Goal: Find specific page/section: Find specific page/section

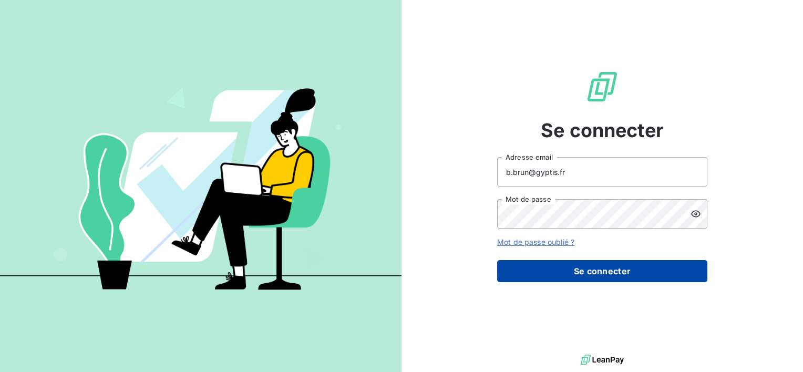
click at [627, 268] on button "Se connecter" at bounding box center [602, 271] width 210 height 22
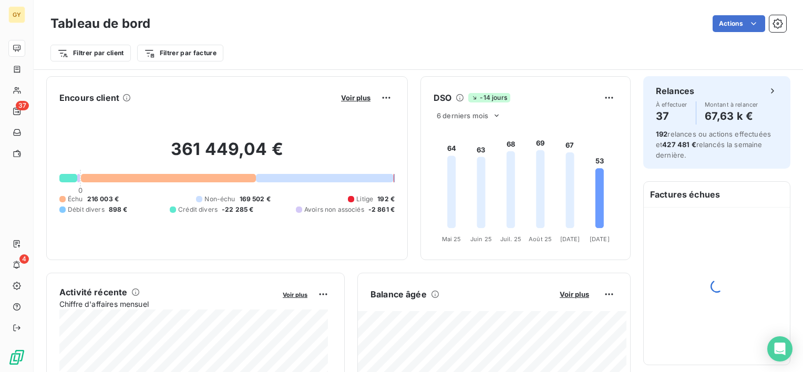
scroll to position [175, 0]
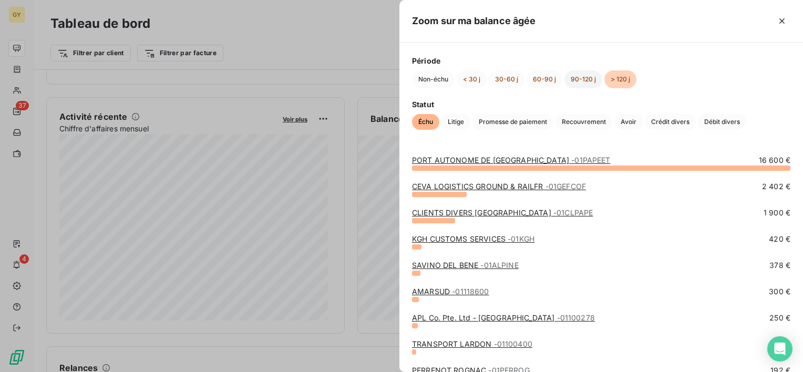
click at [585, 76] on button "90-120 j" at bounding box center [583, 79] width 38 height 18
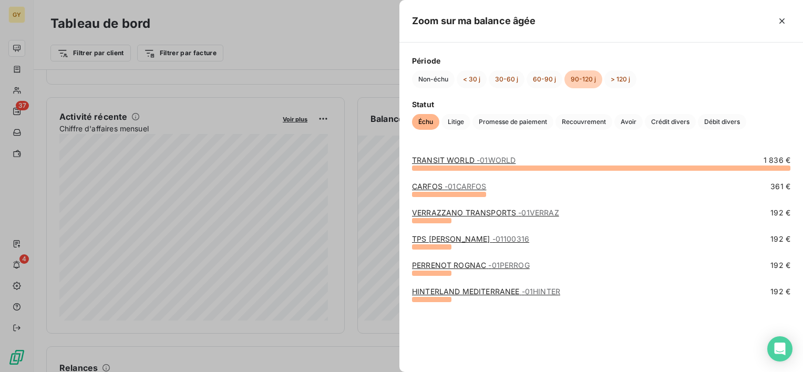
click at [532, 159] on div "TRANSIT WORLD - 01WORLD 1 836 €" at bounding box center [601, 160] width 378 height 11
click at [495, 160] on span "- 01WORLD" at bounding box center [496, 160] width 39 height 9
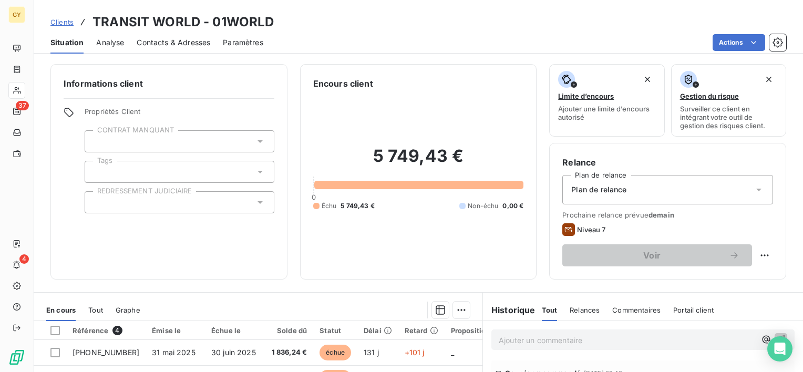
click at [283, 271] on div "Informations client Propriétés Client CONTRAT MANQUANT Tags REDRESSEMENT JUDICI…" at bounding box center [168, 171] width 237 height 215
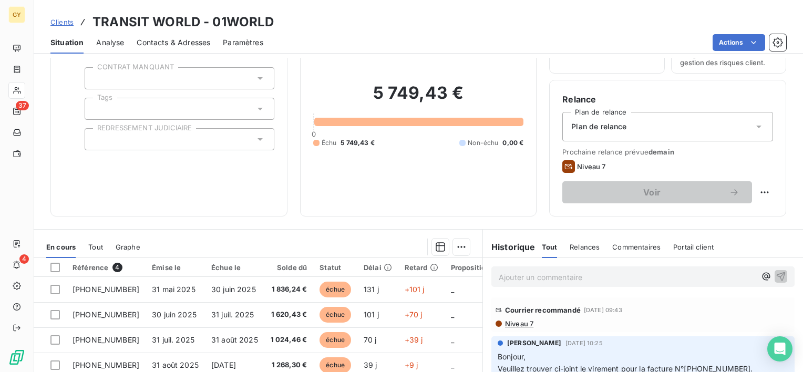
scroll to position [63, 0]
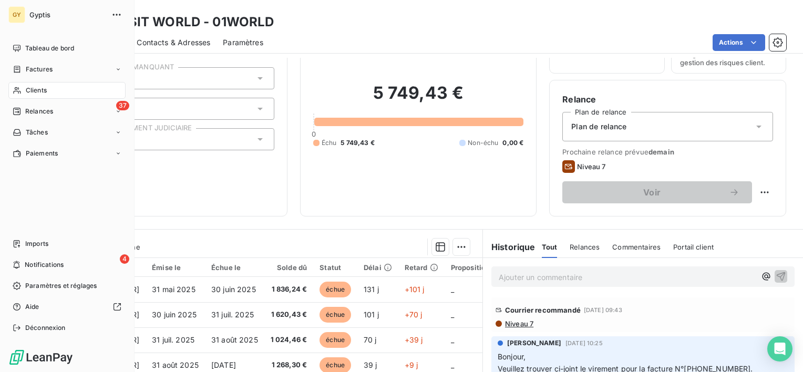
click at [42, 90] on span "Clients" at bounding box center [36, 90] width 21 height 9
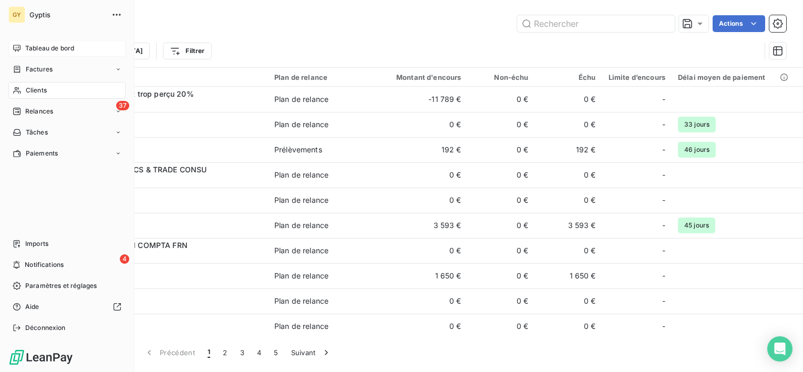
click at [22, 50] on div "Tableau de bord" at bounding box center [66, 48] width 117 height 17
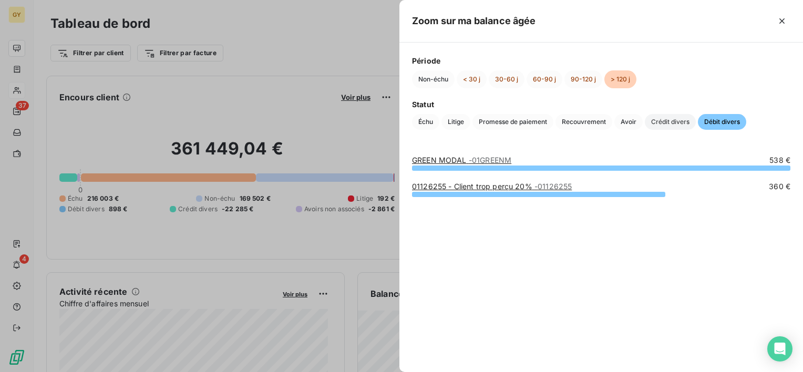
click at [671, 118] on span "Crédit divers" at bounding box center [670, 122] width 51 height 16
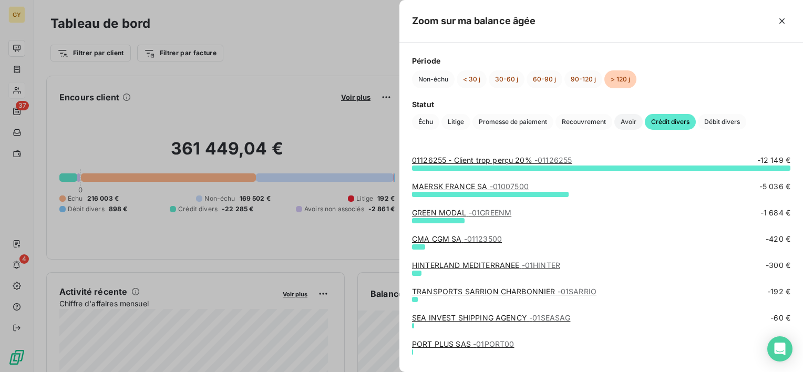
click at [624, 122] on span "Avoir" at bounding box center [628, 122] width 28 height 16
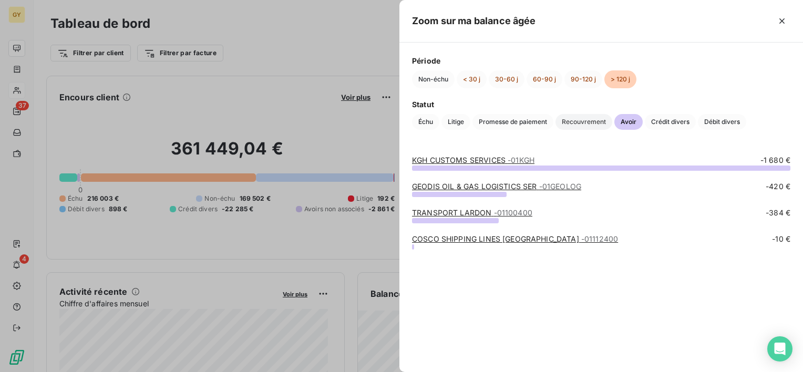
click at [584, 125] on span "Recouvrement" at bounding box center [583, 122] width 57 height 16
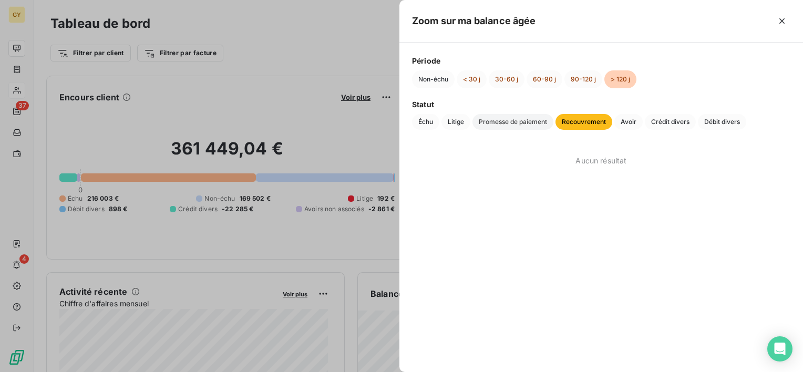
click at [528, 126] on span "Promesse de paiement" at bounding box center [512, 122] width 81 height 16
click at [458, 121] on span "Litige" at bounding box center [455, 122] width 29 height 16
click at [415, 125] on span "Échu" at bounding box center [425, 122] width 27 height 16
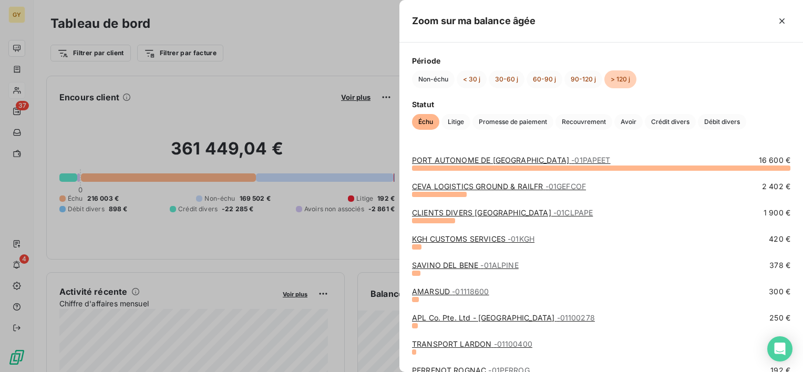
click at [506, 186] on link "CEVA LOGISTICS GROUND & RAILFR - 01GEFCOF" at bounding box center [499, 186] width 174 height 9
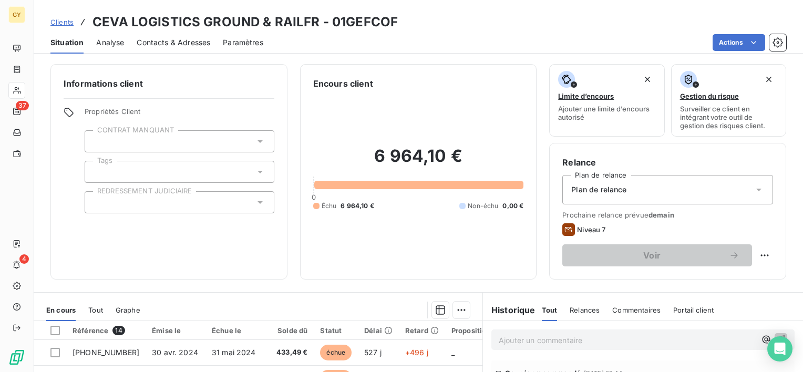
click at [275, 284] on div "Informations client Propriétés Client CONTRAT MANQUANT Tags REDRESSEMENT JUDICI…" at bounding box center [418, 215] width 769 height 314
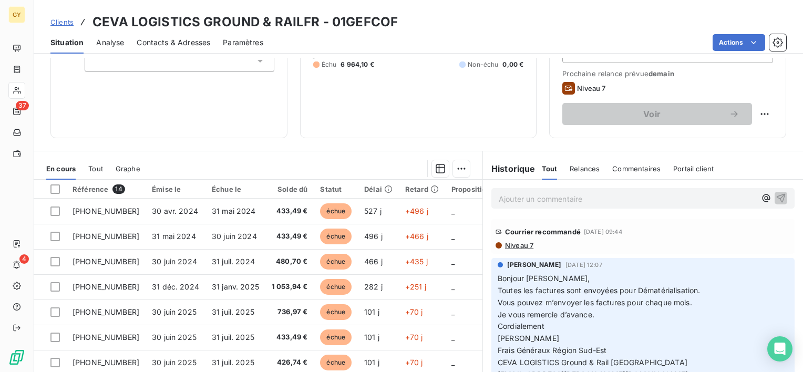
scroll to position [140, 0]
click at [263, 135] on div "Informations client Propriétés Client CONTRAT MANQUANT Tags REDRESSEMENT JUDICI…" at bounding box center [168, 31] width 237 height 215
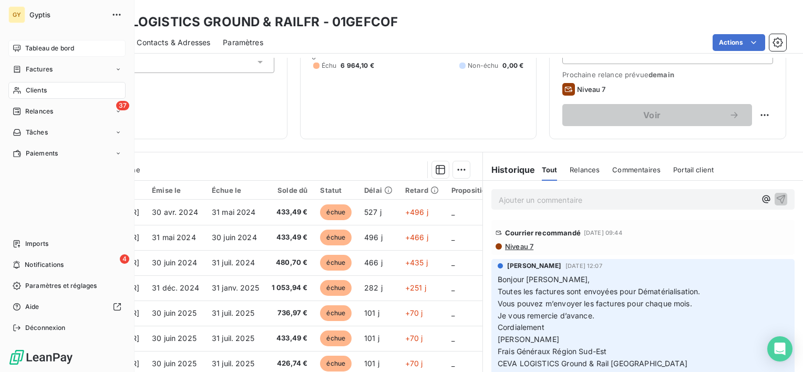
click at [61, 46] on span "Tableau de bord" at bounding box center [49, 48] width 49 height 9
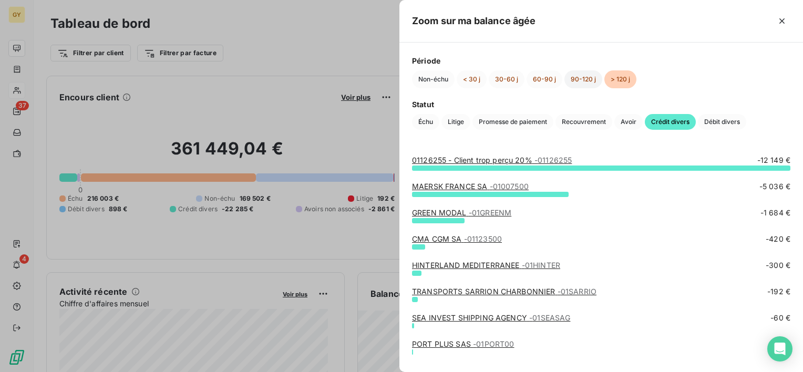
click at [580, 74] on button "90-120 j" at bounding box center [583, 79] width 38 height 18
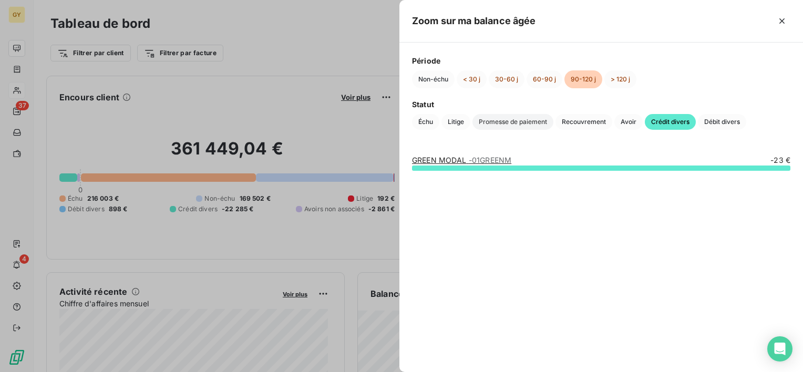
click at [527, 121] on span "Promesse de paiement" at bounding box center [512, 122] width 81 height 16
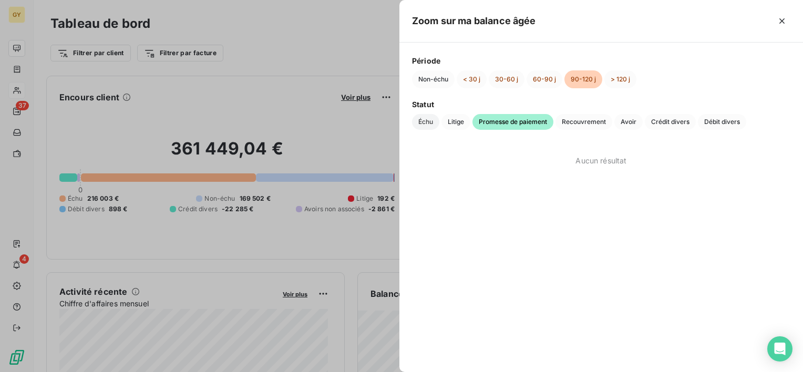
click at [427, 124] on span "Échu" at bounding box center [425, 122] width 27 height 16
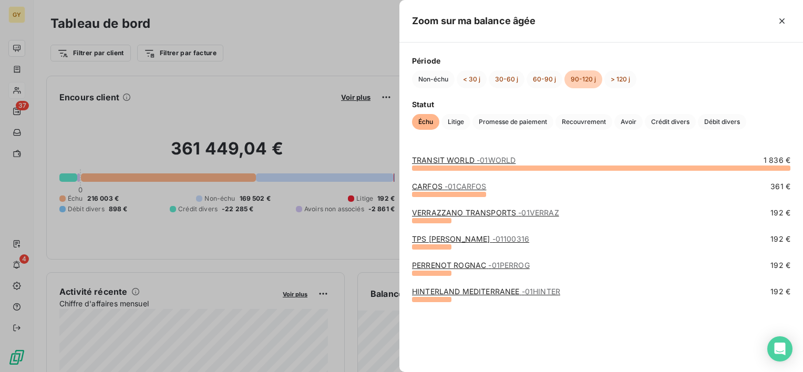
click at [479, 295] on link "HINTERLAND MEDITERRANEE - 01HINTER" at bounding box center [486, 291] width 148 height 9
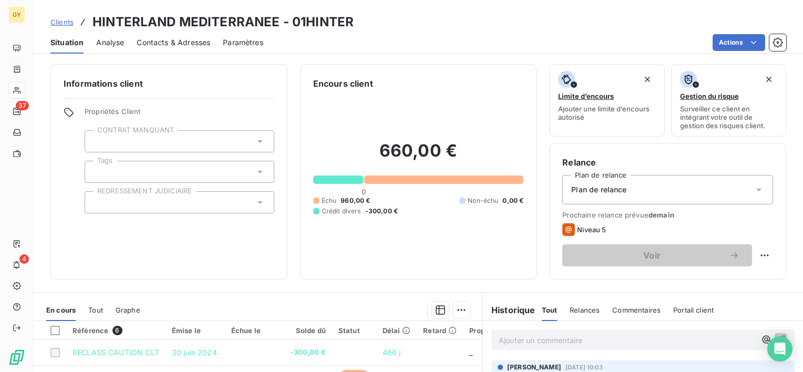
click at [425, 33] on div "Situation Analyse Contacts & Adresses Paramètres Actions" at bounding box center [418, 43] width 769 height 22
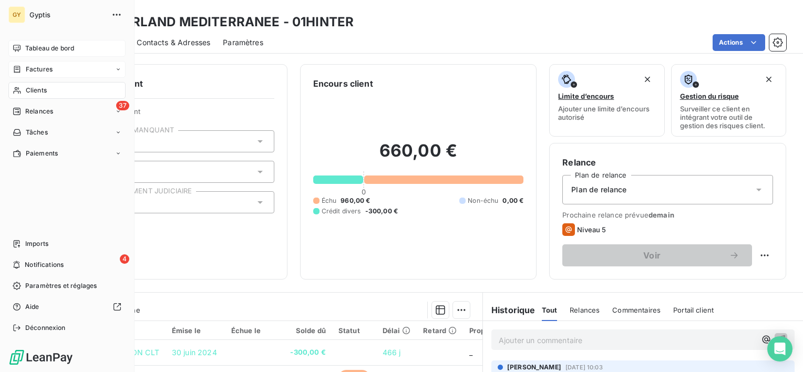
click at [44, 69] on span "Factures" at bounding box center [39, 69] width 27 height 9
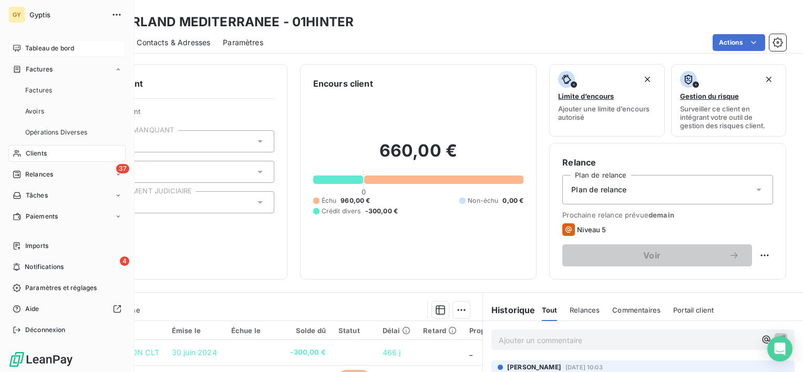
click at [42, 50] on span "Tableau de bord" at bounding box center [49, 48] width 49 height 9
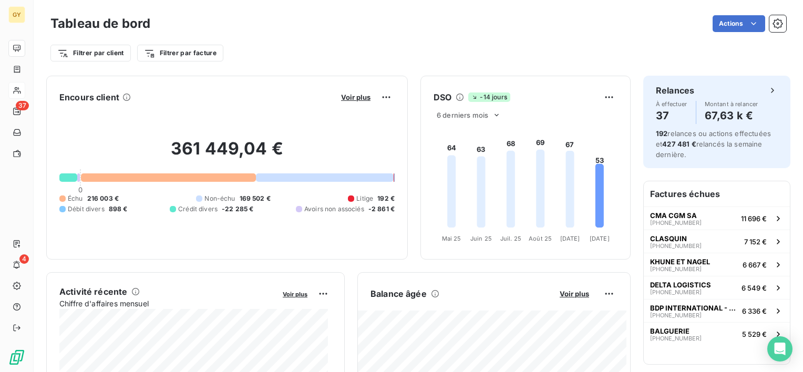
click at [293, 58] on div "Filtrer par client Filtrer par facture" at bounding box center [418, 53] width 736 height 20
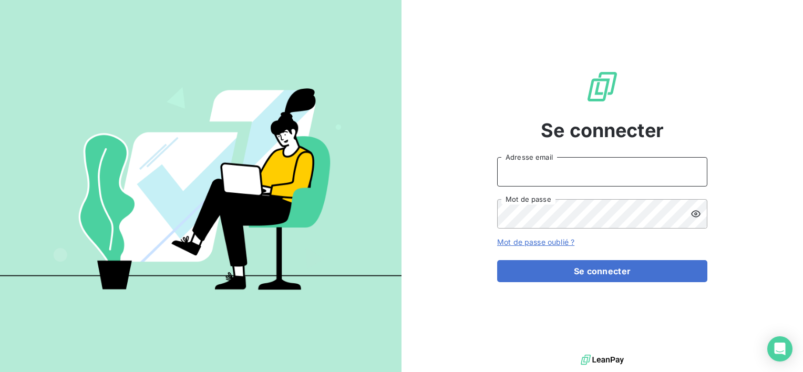
click at [675, 167] on input "Adresse email" at bounding box center [602, 171] width 210 height 29
click at [0, 0] on button "button" at bounding box center [0, 0] width 0 height 0
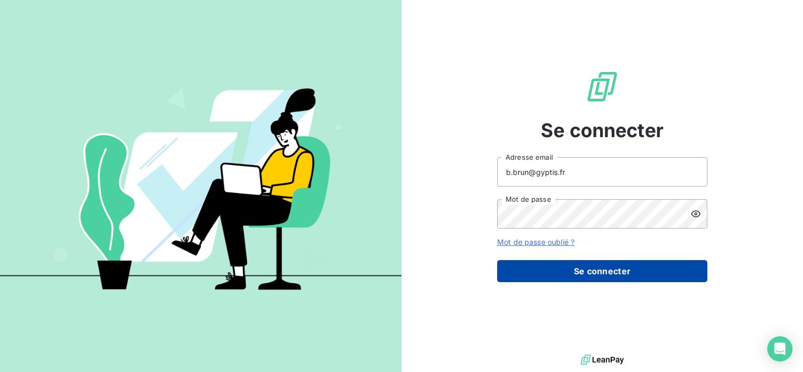
click at [598, 271] on button "Se connecter" at bounding box center [602, 271] width 210 height 22
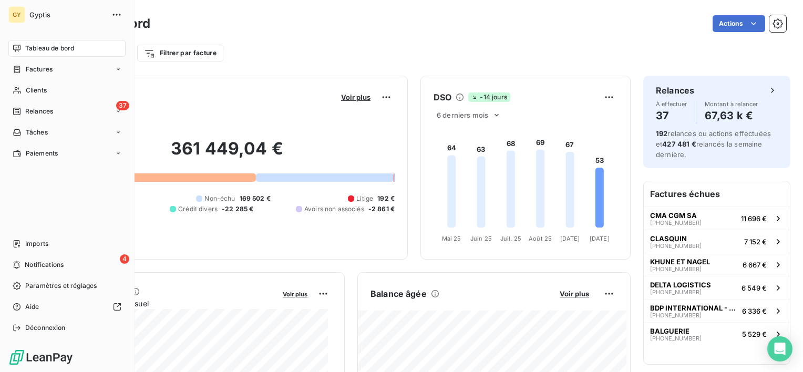
click at [36, 46] on span "Tableau de bord" at bounding box center [49, 48] width 49 height 9
click at [23, 91] on div "Clients" at bounding box center [66, 90] width 117 height 17
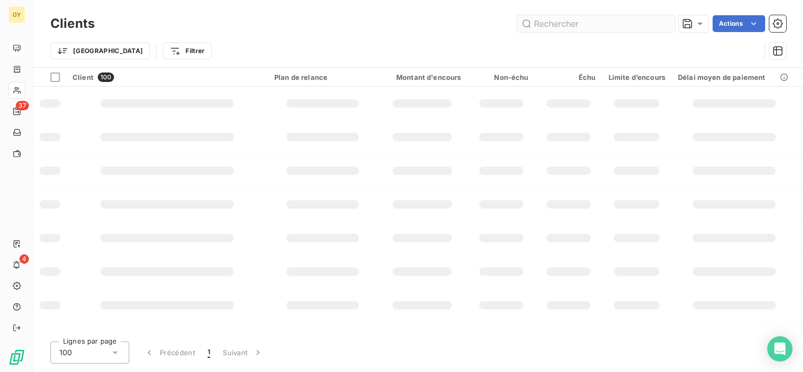
click at [540, 25] on input "text" at bounding box center [596, 23] width 158 height 17
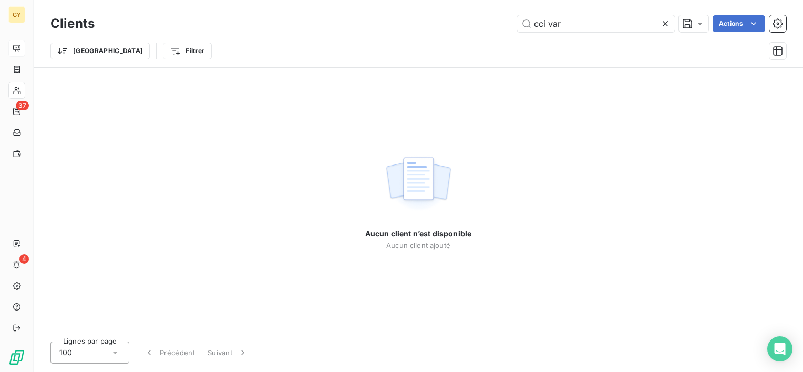
drag, startPoint x: 562, startPoint y: 23, endPoint x: 489, endPoint y: 21, distance: 73.1
click at [489, 21] on div "cci var Actions" at bounding box center [446, 23] width 679 height 17
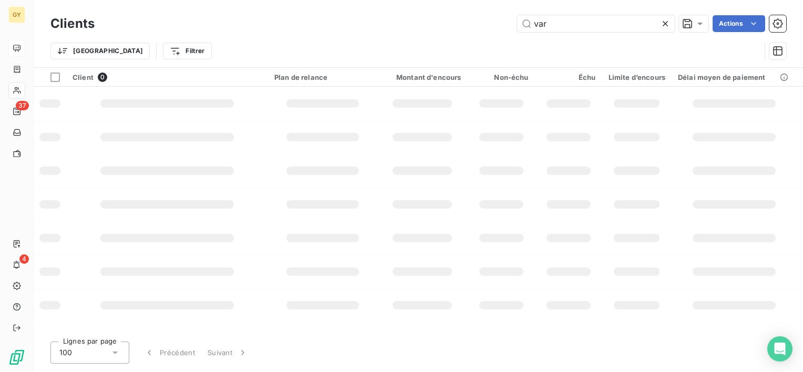
type input "var"
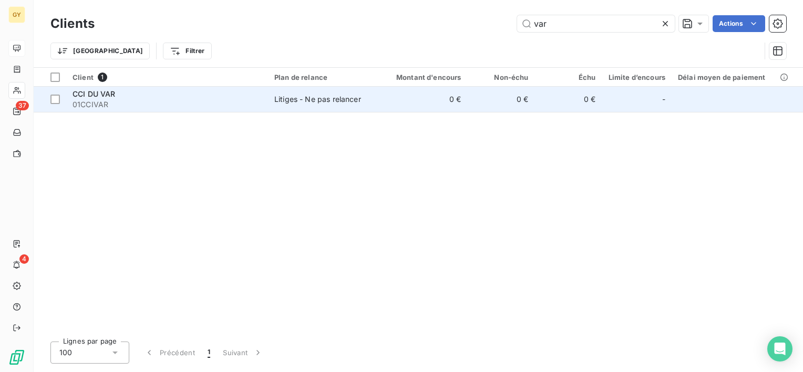
click at [130, 91] on div "CCI DU VAR" at bounding box center [167, 94] width 189 height 11
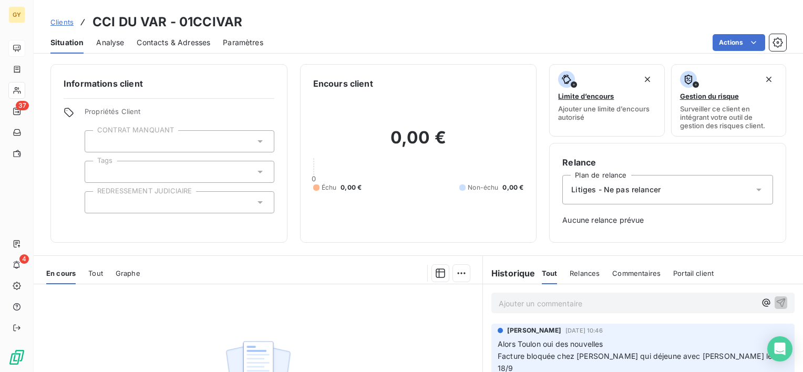
click at [101, 272] on span "Tout" at bounding box center [95, 273] width 15 height 8
